Goal: Information Seeking & Learning: Learn about a topic

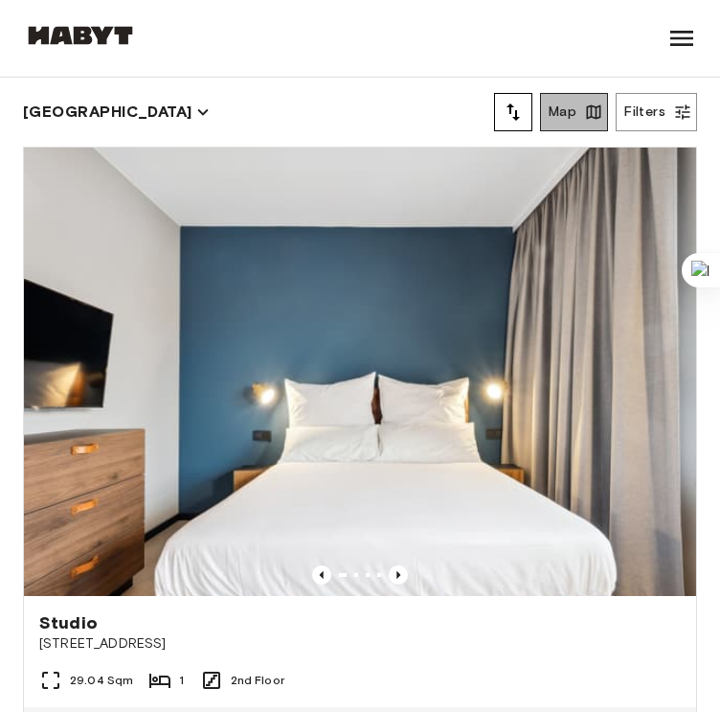
click at [584, 112] on button "Map" at bounding box center [574, 112] width 68 height 38
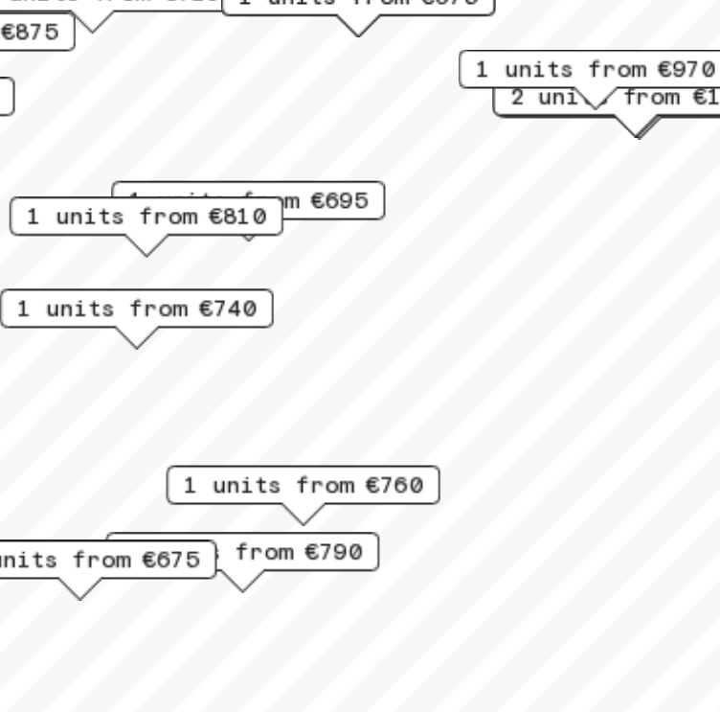
drag, startPoint x: 198, startPoint y: 406, endPoint x: 204, endPoint y: 374, distance: 32.1
click at [204, 374] on div "1 units from €740" at bounding box center [169, 364] width 134 height 30
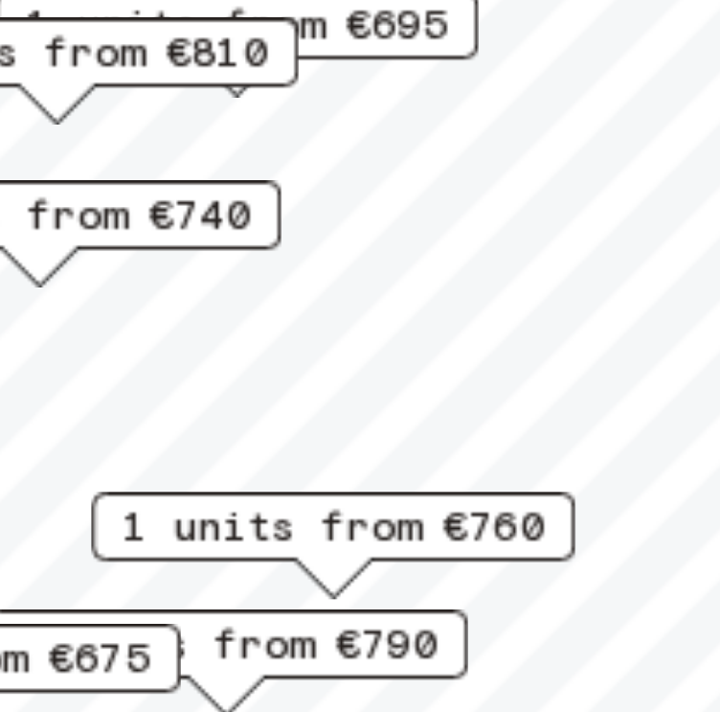
drag, startPoint x: 204, startPoint y: 374, endPoint x: 192, endPoint y: 356, distance: 22.0
click at [192, 356] on div "1 units from €740" at bounding box center [157, 345] width 134 height 30
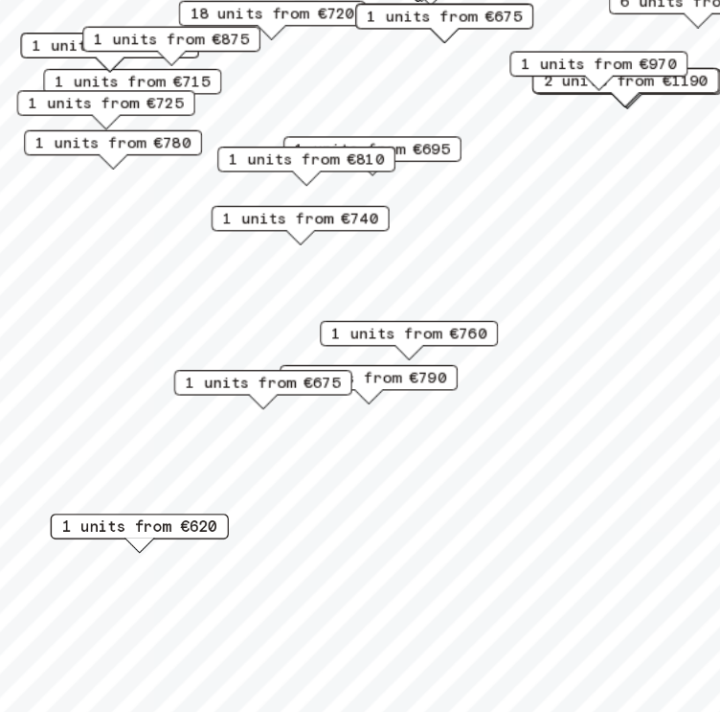
drag, startPoint x: 192, startPoint y: 356, endPoint x: 326, endPoint y: 339, distance: 135.2
click at [326, 334] on div "1 units from €740" at bounding box center [293, 320] width 134 height 30
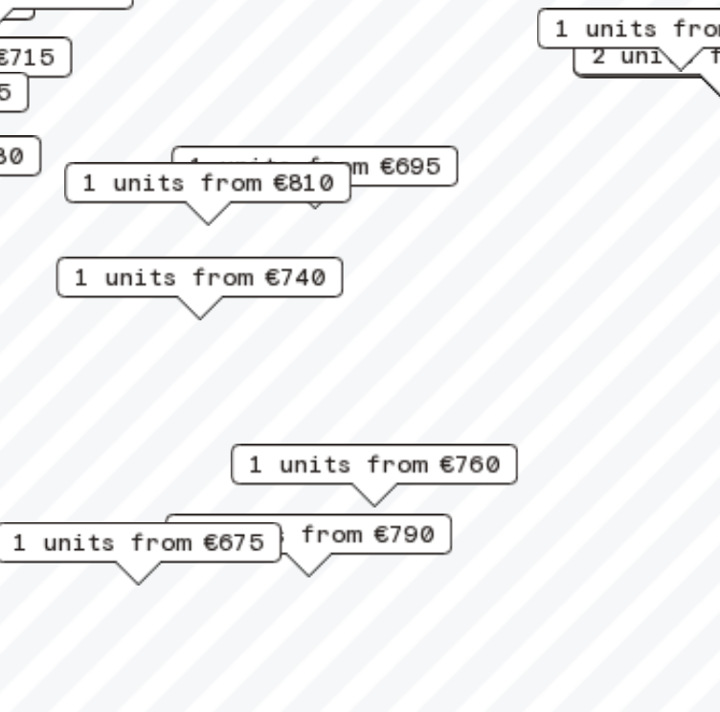
click at [370, 432] on span "1 units from €760" at bounding box center [340, 437] width 117 height 17
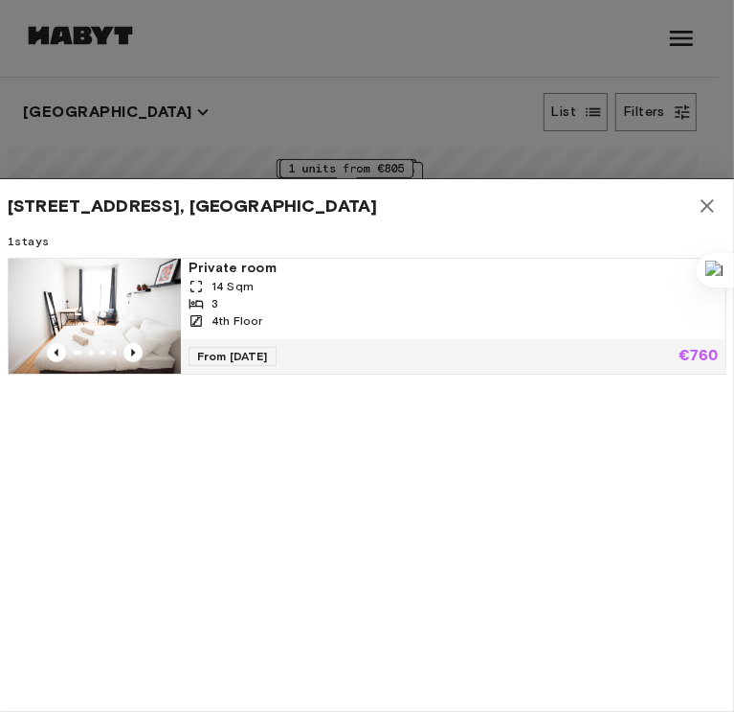
click at [529, 86] on div at bounding box center [367, 356] width 734 height 712
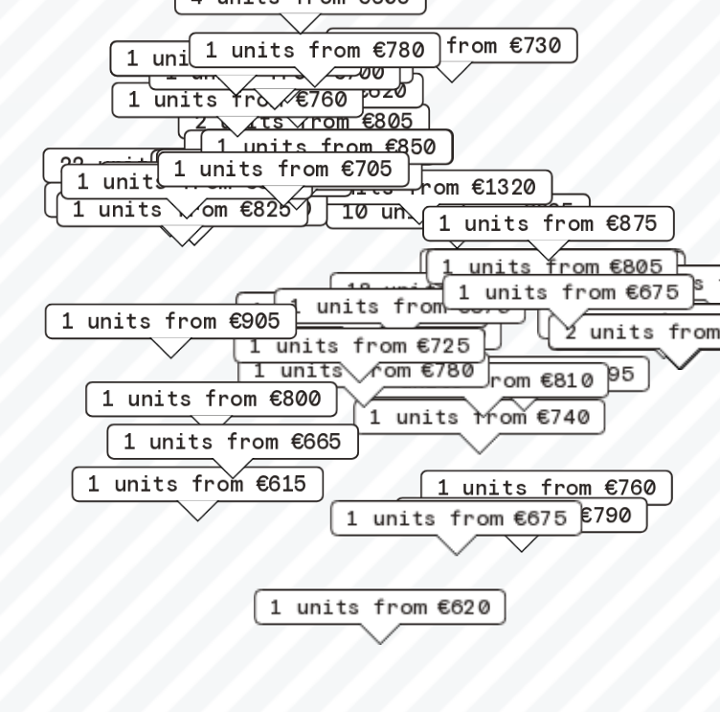
drag, startPoint x: 314, startPoint y: 468, endPoint x: 436, endPoint y: 448, distance: 123.3
click at [436, 453] on div "1 units from €760" at bounding box center [469, 462] width 134 height 19
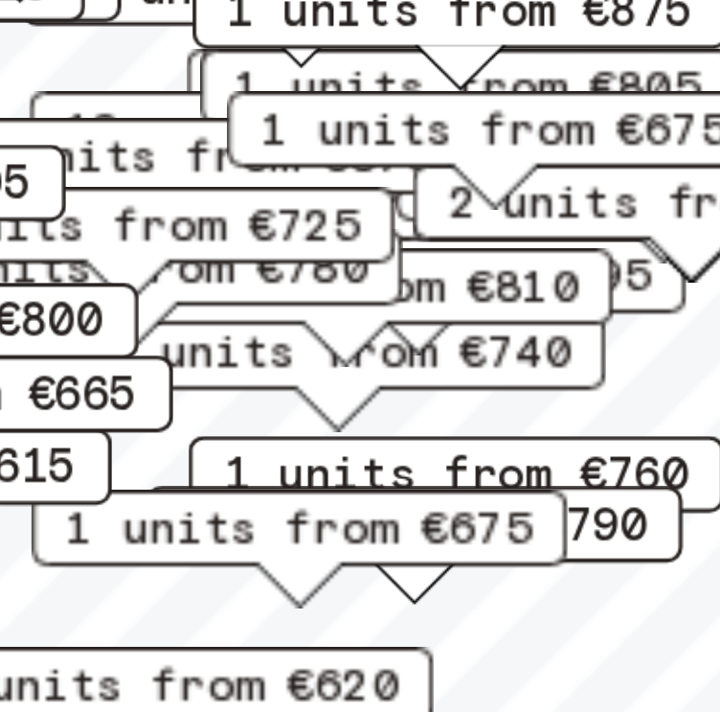
click at [486, 448] on span "1 units from €760" at bounding box center [504, 450] width 117 height 17
